Goal: Information Seeking & Learning: Learn about a topic

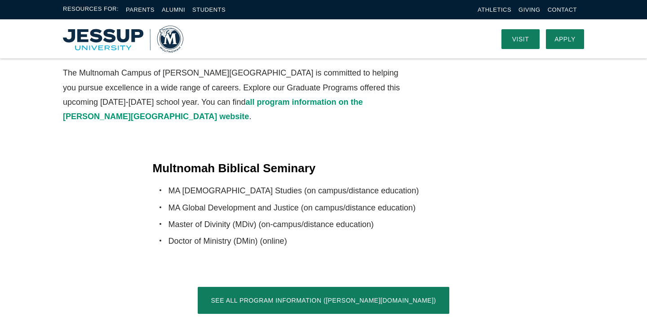
scroll to position [1577, 0]
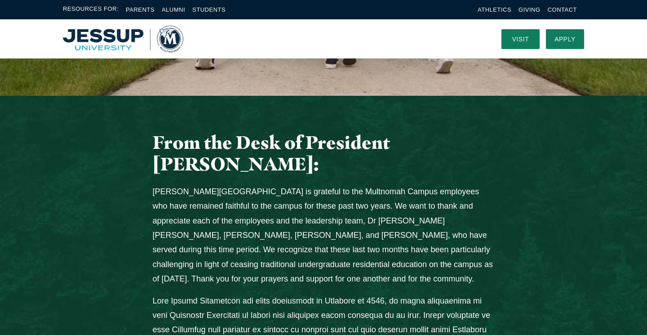
scroll to position [0, 0]
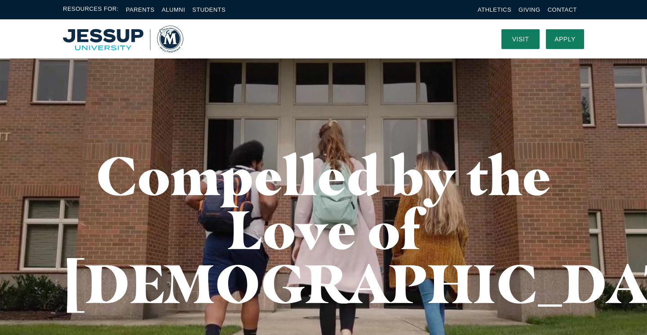
click at [109, 31] on img "Home" at bounding box center [123, 39] width 120 height 27
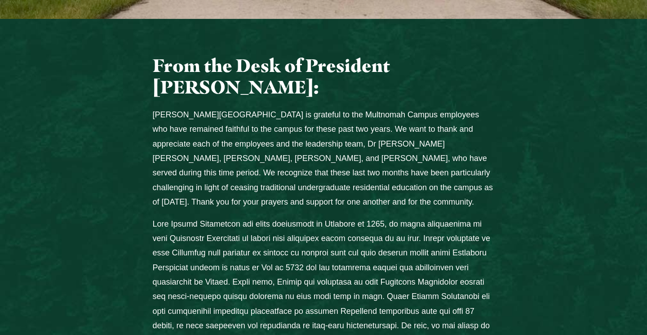
scroll to position [382, 0]
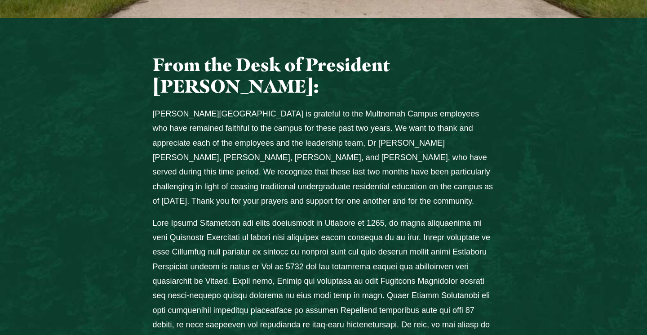
drag, startPoint x: 178, startPoint y: 169, endPoint x: 217, endPoint y: 165, distance: 39.7
click at [217, 216] on p "Columns" at bounding box center [324, 317] width 342 height 203
drag, startPoint x: 176, startPoint y: 169, endPoint x: 237, endPoint y: 170, distance: 61.1
click at [237, 216] on p "Columns" at bounding box center [324, 317] width 342 height 203
click at [233, 216] on p "Columns" at bounding box center [324, 317] width 342 height 203
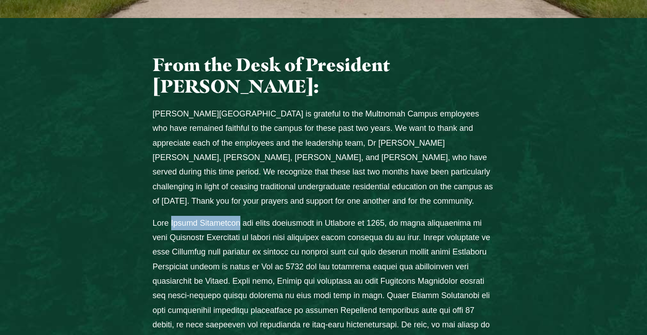
drag, startPoint x: 176, startPoint y: 169, endPoint x: 238, endPoint y: 169, distance: 62.4
click at [238, 216] on p "Columns" at bounding box center [324, 317] width 342 height 203
copy p "[PERSON_NAME][GEOGRAPHIC_DATA]"
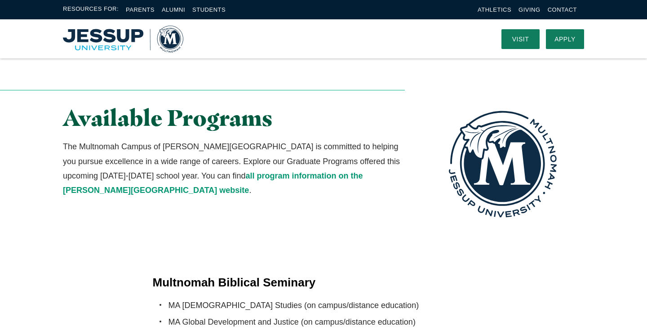
scroll to position [1573, 0]
